Goal: Check status: Check status

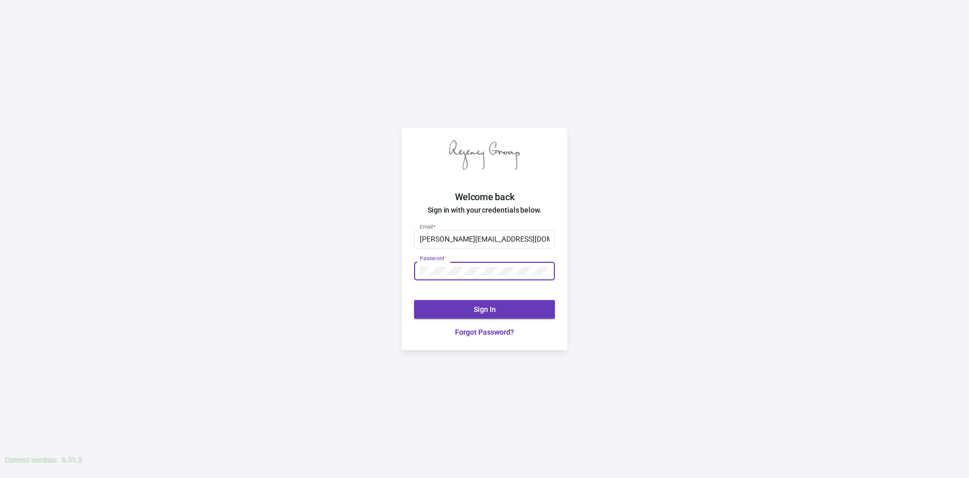
click at [359, 265] on div "Welcome back Sign in with your credentials below. justin@theregencygroup.net Em…" at bounding box center [484, 239] width 969 height 478
click at [309, 252] on div "Welcome back Sign in with your credentials below. justin@theregencygroup.net Em…" at bounding box center [484, 239] width 969 height 478
click at [527, 311] on button "Sign In" at bounding box center [484, 309] width 141 height 19
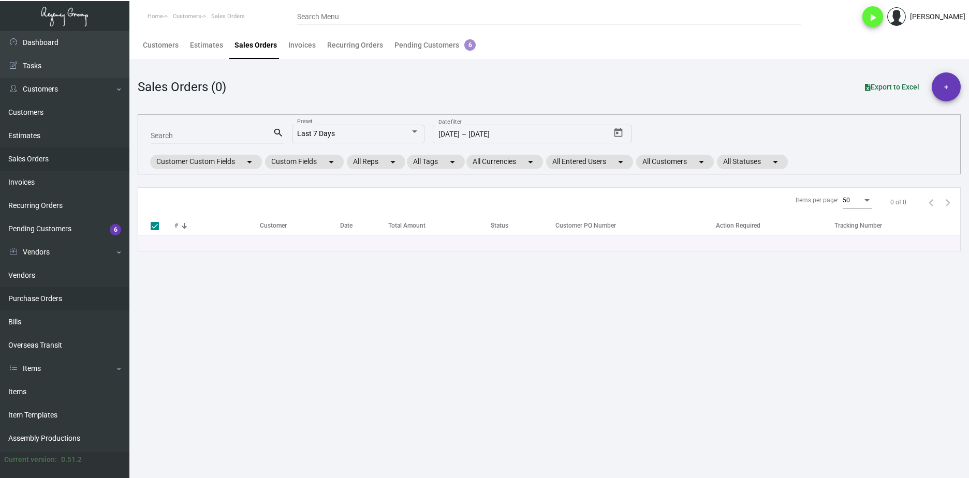
click at [91, 289] on link "Purchase Orders" at bounding box center [64, 298] width 129 height 23
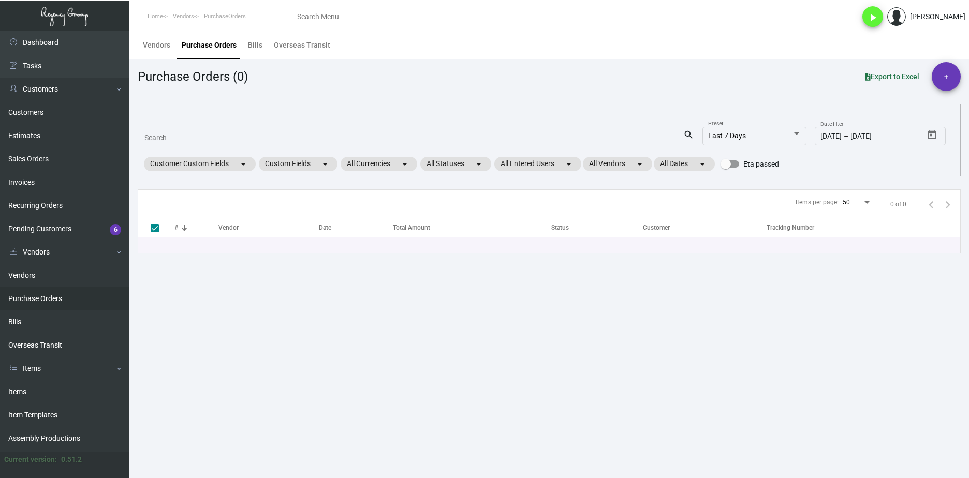
click at [164, 142] on input "Search" at bounding box center [413, 138] width 539 height 8
paste input "103777"
type input "103777"
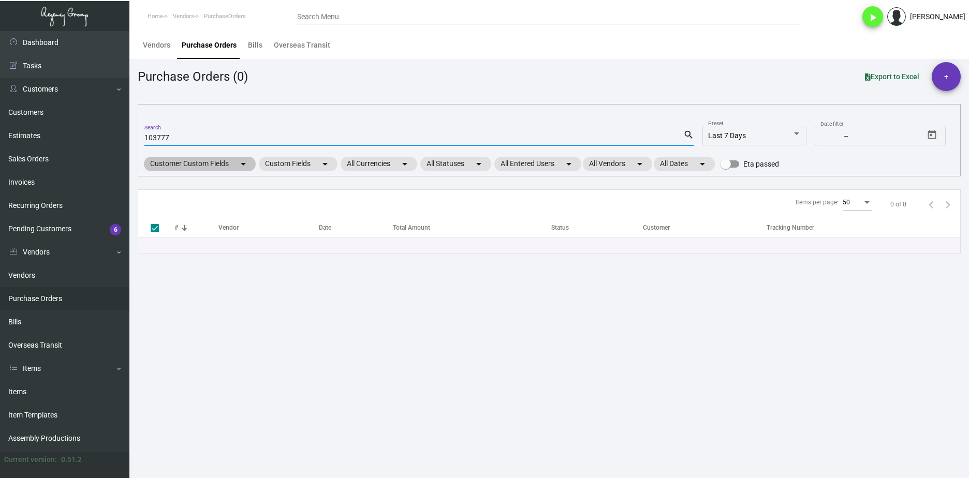
checkbox input "false"
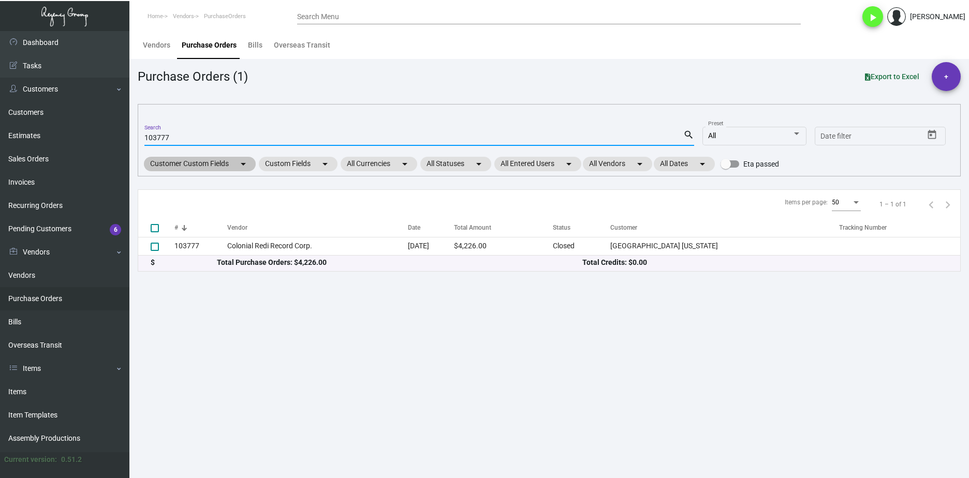
type input "103777"
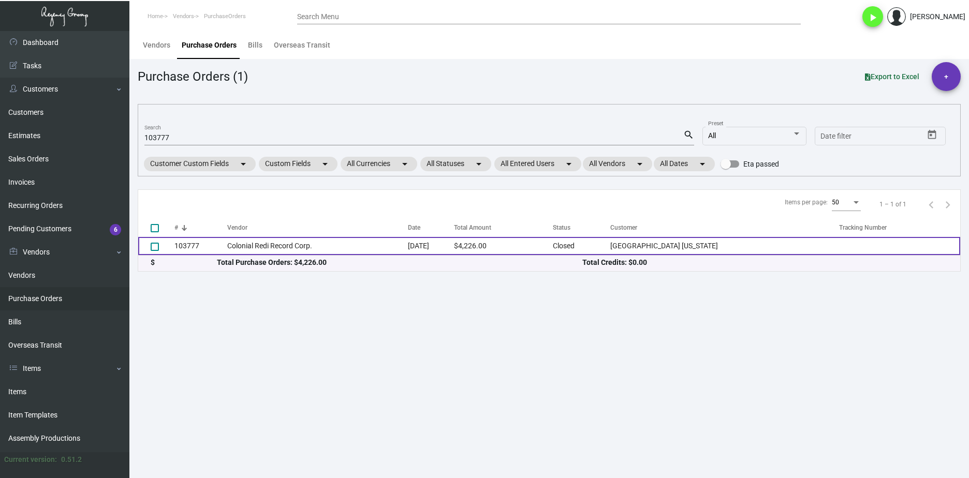
click at [273, 246] on td "Colonial Redi Record Corp." at bounding box center [317, 246] width 181 height 18
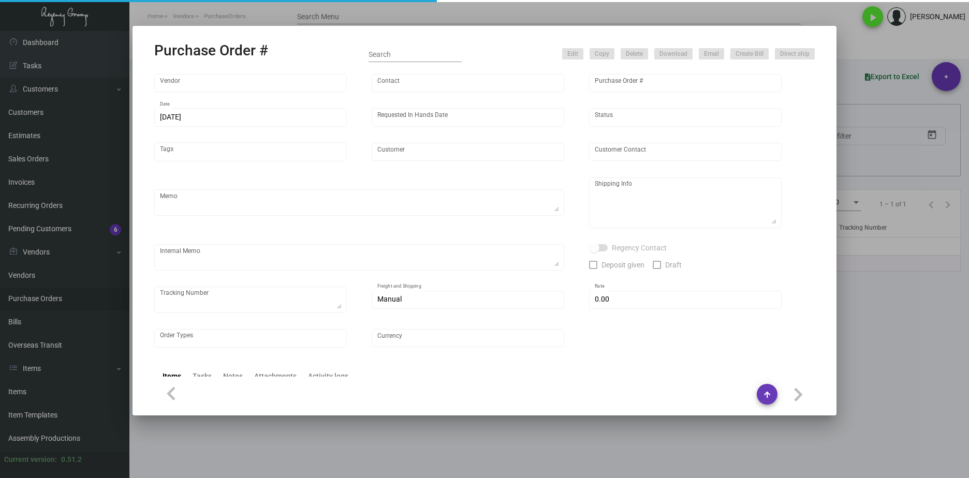
type input "Colonial Redi Record Corp."
type input "Barbara Berkovits"
type input "103777"
type input "2/20/2024"
type input "3/15/2024"
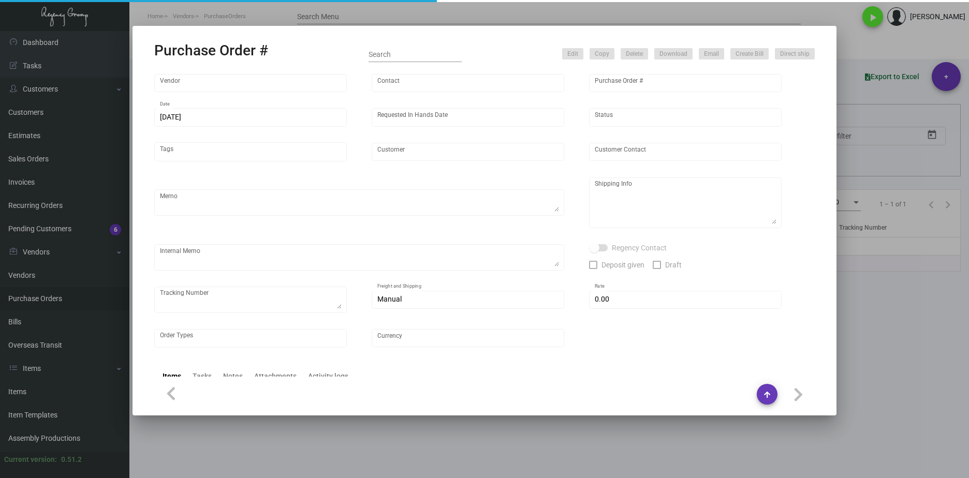
type input "Hard Rock Hotel New York"
type textarea "Please send proof for approval to art@theregencygroup.net with me cc'ed. ***ANY…"
type textarea "Regency Group NJ - Alex Penate 22 Belgrove Dr. Kearny, NJ, 07032 US"
type textarea "NJ Warehouse. 3/20/24 - Vendor said order is ready, SH informed them they will …"
checkbox input "true"
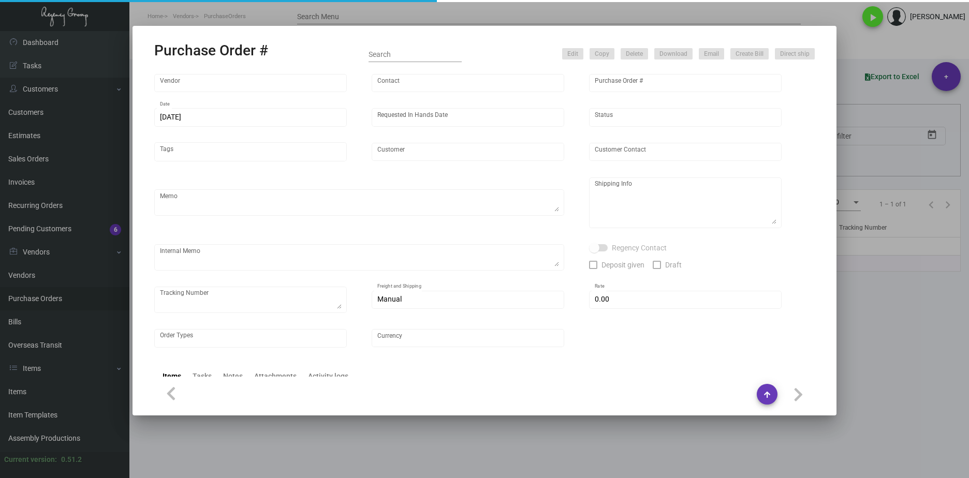
type input "$ 0.00"
type input "United States Dollar $"
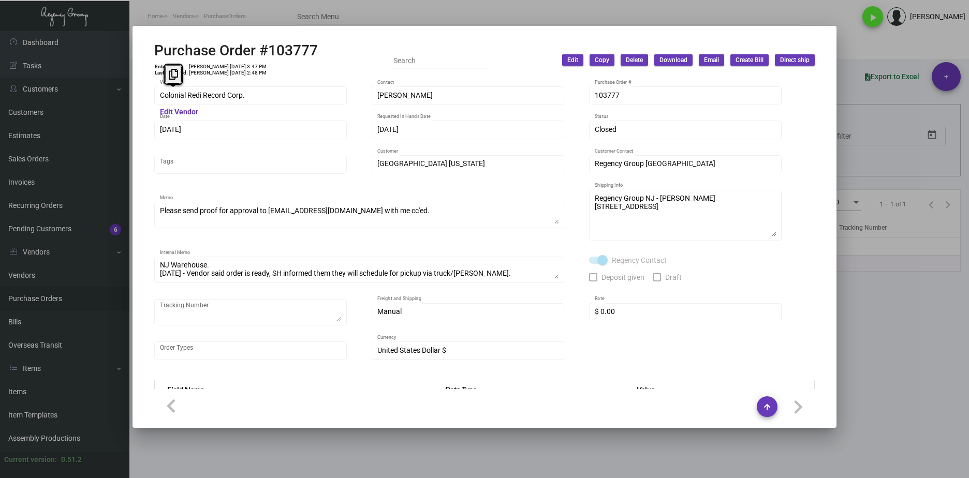
click at [154, 93] on div "Colonial Redi Record Corp. Vendor" at bounding box center [250, 95] width 193 height 20
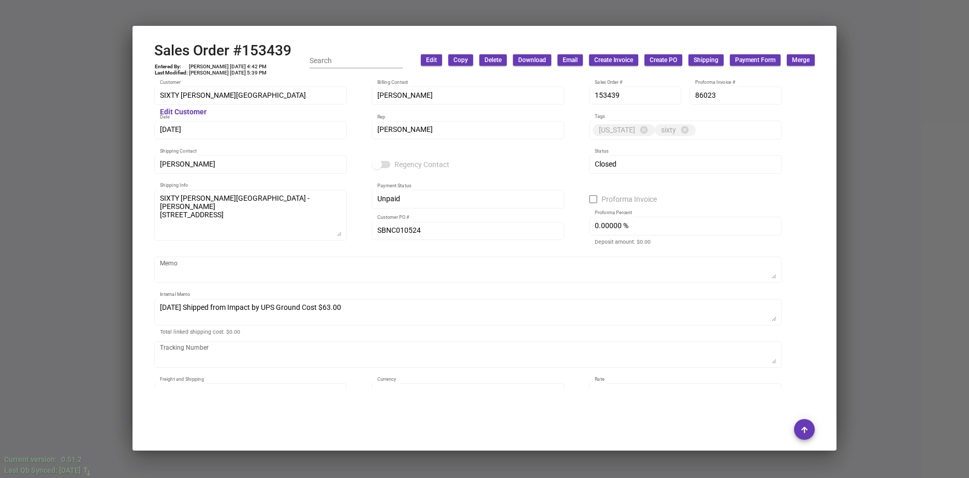
scroll to position [213, 0]
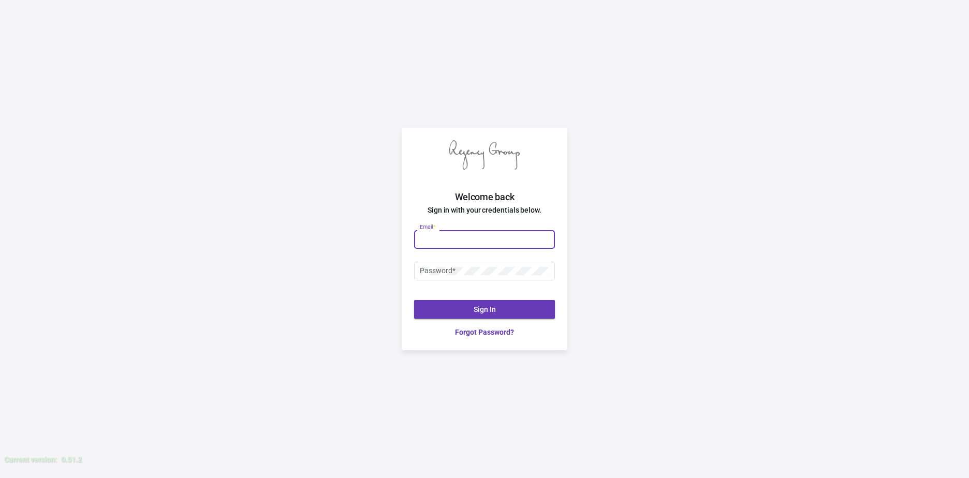
type input "[PERSON_NAME][EMAIL_ADDRESS][DOMAIN_NAME]"
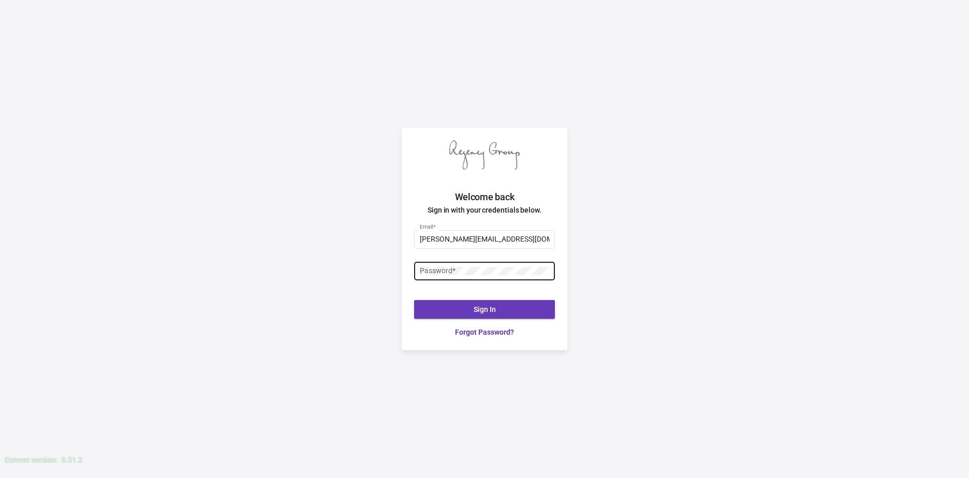
click at [485, 277] on div "Password *" at bounding box center [485, 270] width 130 height 20
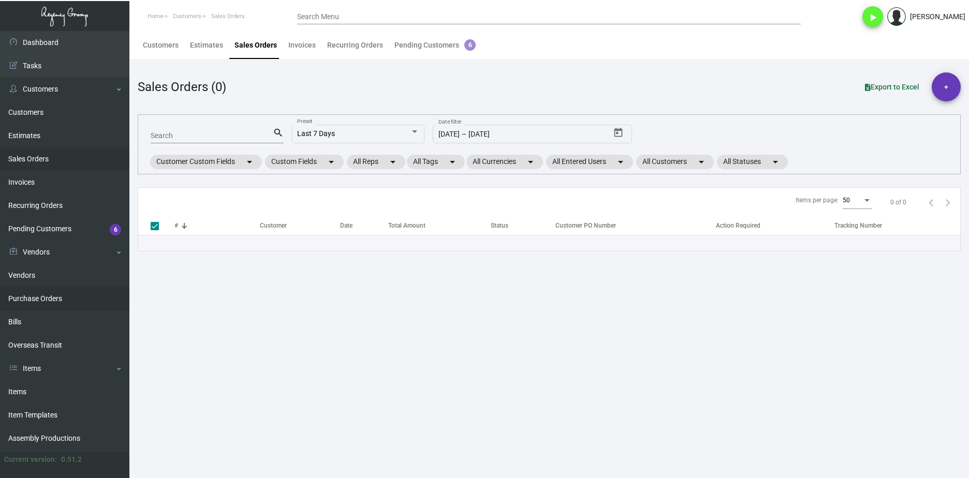
click at [64, 299] on link "Purchase Orders" at bounding box center [64, 298] width 129 height 23
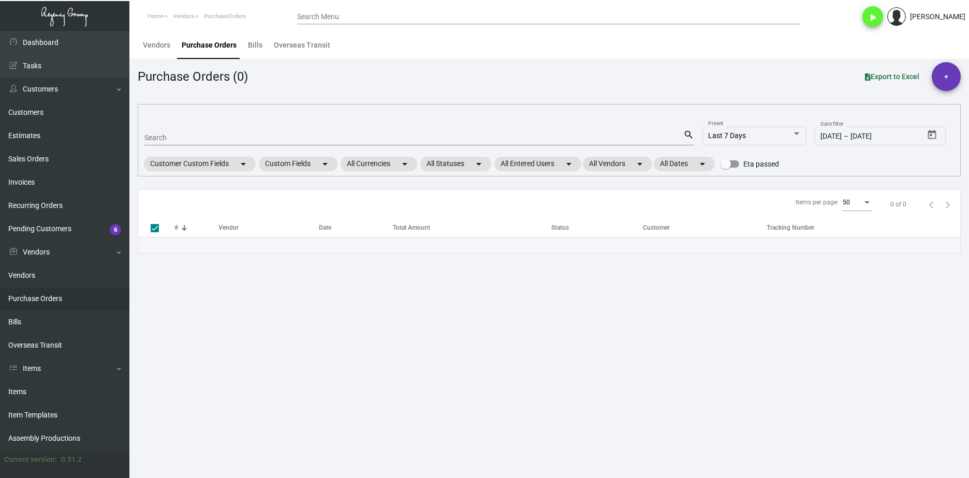
click at [216, 138] on input "Search" at bounding box center [413, 138] width 539 height 8
paste input "106108"
type input "106108"
checkbox input "false"
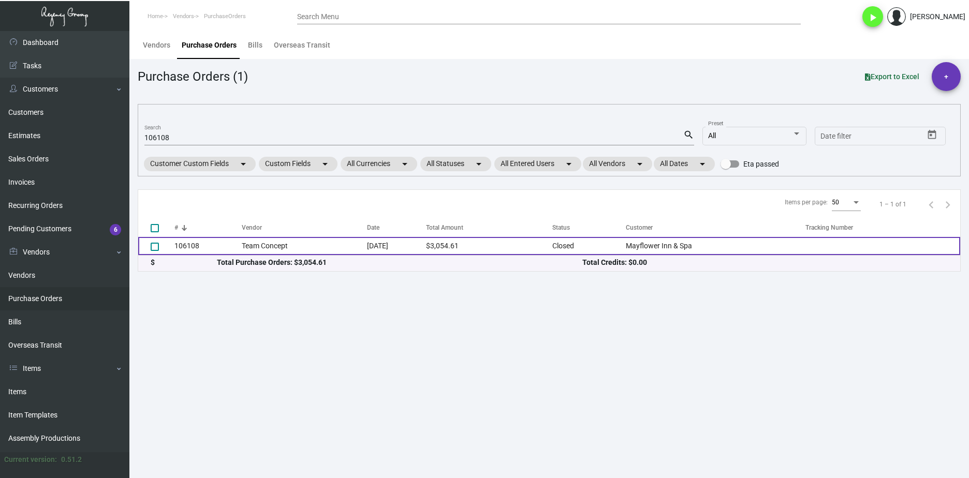
click at [232, 247] on td "106108" at bounding box center [207, 246] width 67 height 18
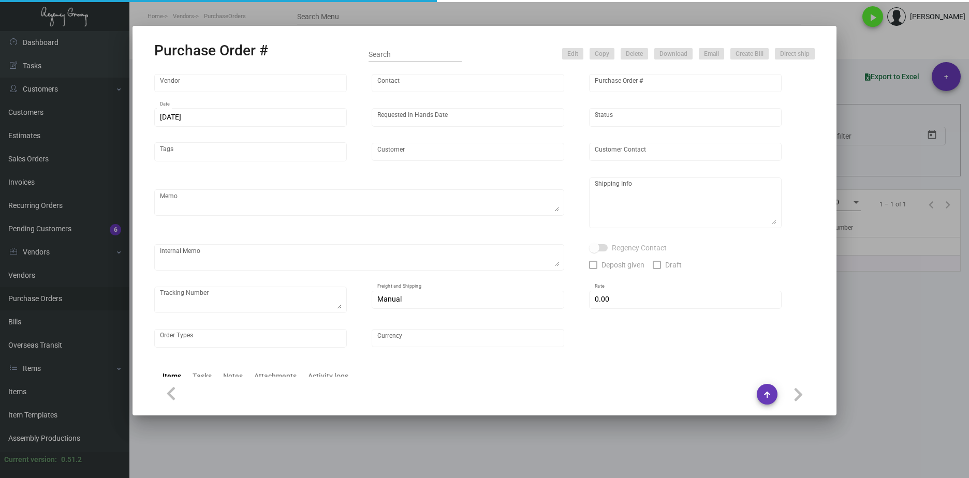
type input "Team Concept"
type input "Branden Harris"
type input "106108"
type input "6/27/2024"
type input "7/17/2024"
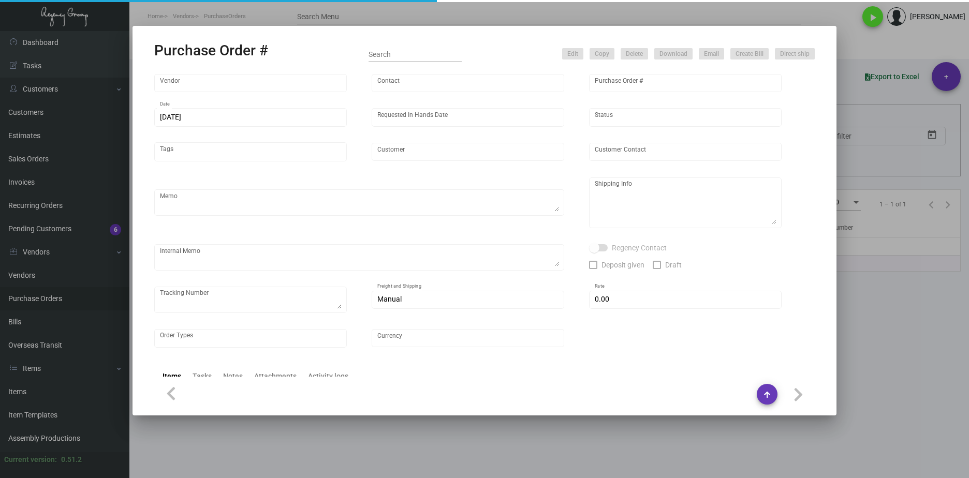
type input "Mayflower Inn & Spa"
type input "Lauren Reel"
type textarea "***ANY PRICE DISCREPANCY MUST BE CALLED OUT PRIOR TO PROCEEDING WITH THIS ORDER…"
type textarea "Mayflower Inn & Spa - Lauren Reel 118 Woodbury Road Washington, CT, 06793 US"
type input "$ 0.00"
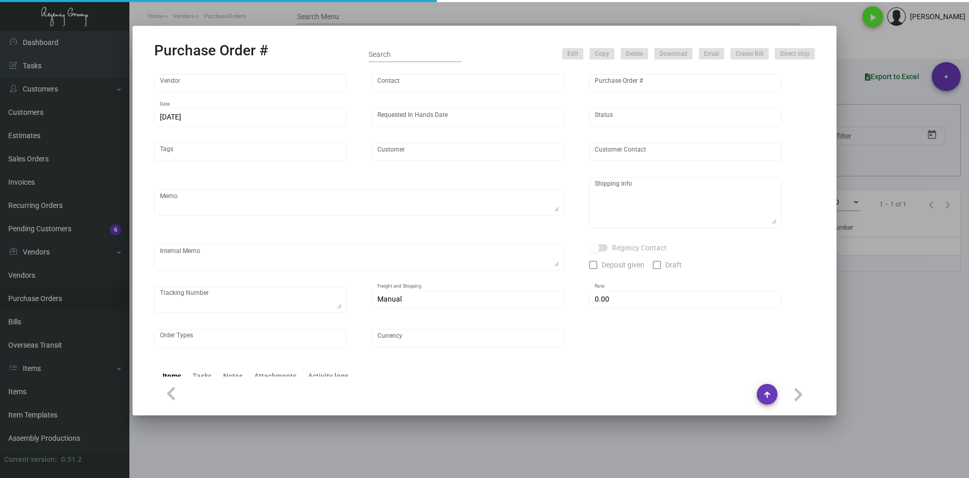
type input "United States Dollar $"
